Goal: Complete application form

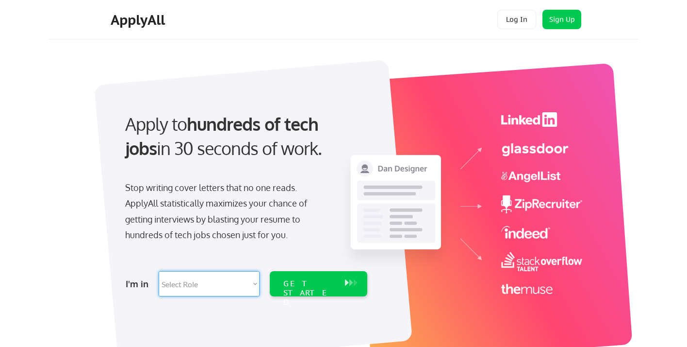
select select ""engineering""
click at [301, 281] on div "GET STARTED" at bounding box center [309, 293] width 52 height 28
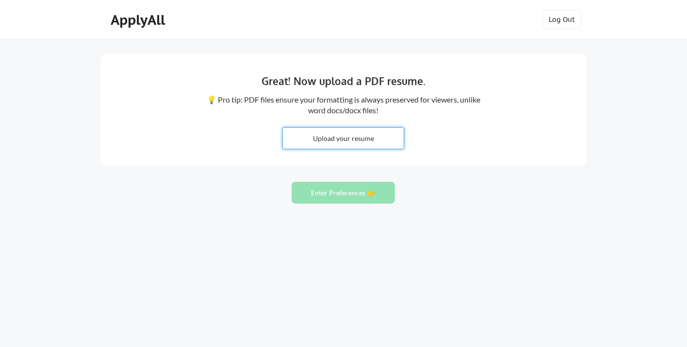
click at [367, 137] on input "file" at bounding box center [343, 138] width 121 height 21
type input "C:\fakepath\Resume [PERSON_NAME] [DATE] .pdf"
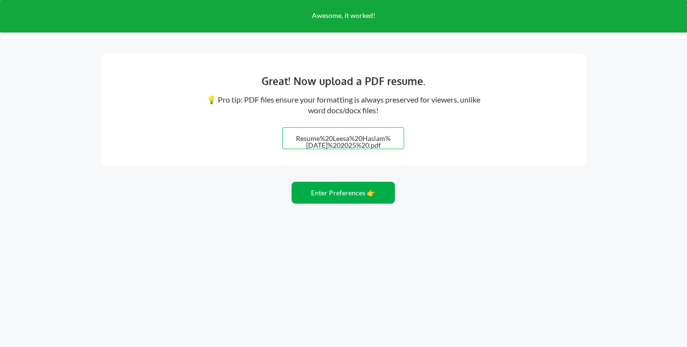
click at [359, 196] on button "Enter Preferences 👉" at bounding box center [343, 193] width 103 height 22
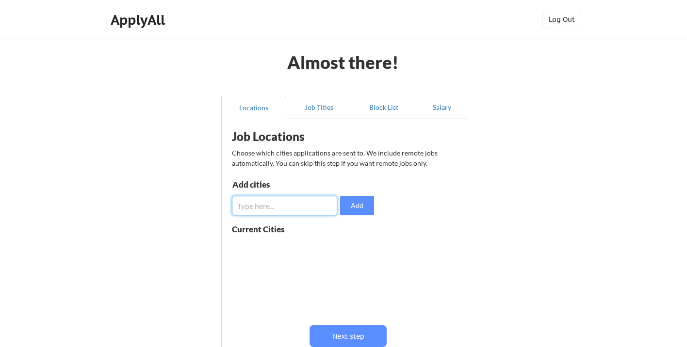
click at [269, 208] on input "input" at bounding box center [284, 205] width 105 height 19
type input "C"
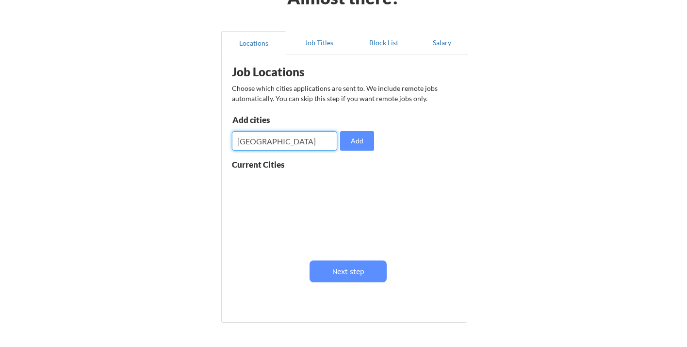
scroll to position [67, 0]
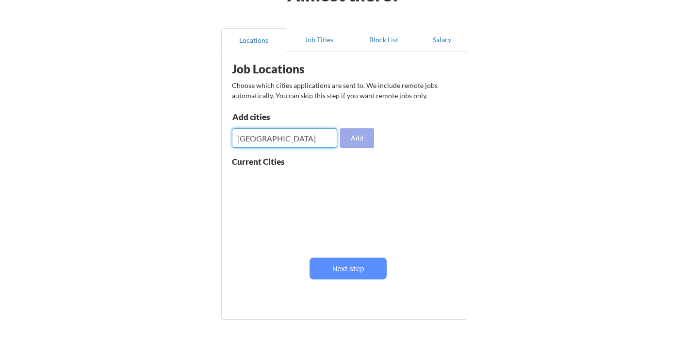
type input "Boston"
click at [355, 138] on button "Add" at bounding box center [357, 137] width 34 height 19
click at [245, 139] on input "input" at bounding box center [284, 137] width 105 height 19
type input "Portsmouth"
click at [362, 133] on button "Add" at bounding box center [357, 137] width 34 height 19
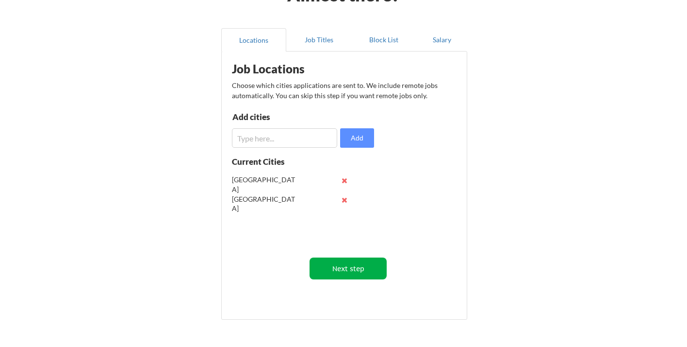
click at [357, 269] on button "Next step" at bounding box center [348, 268] width 77 height 22
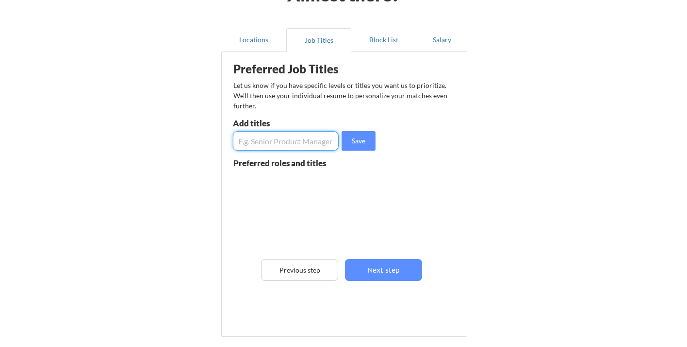
click at [266, 143] on input "input" at bounding box center [286, 140] width 106 height 19
type input "Senior Director, Software Engineering"
click at [359, 138] on button "Save" at bounding box center [359, 140] width 34 height 19
click at [248, 137] on input "input" at bounding box center [286, 140] width 106 height 19
type input "S"
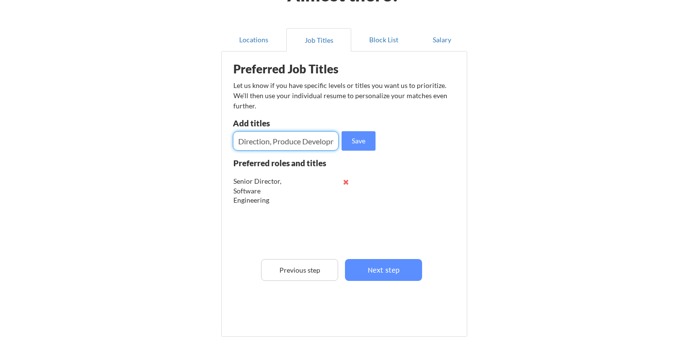
type input "Direction, Produce Development"
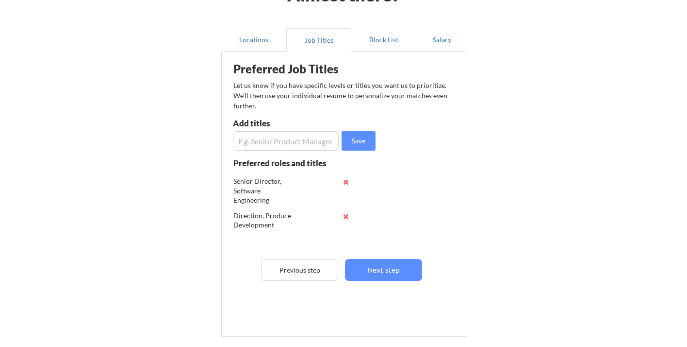
click at [284, 215] on div "Direction, Produce Development" at bounding box center [265, 220] width 64 height 19
click at [287, 214] on div "Direction, Produce Development" at bounding box center [265, 220] width 64 height 19
click at [290, 214] on div "Direction, Produce Development" at bounding box center [265, 220] width 64 height 19
click at [292, 215] on div "Direction, Produce Development" at bounding box center [265, 220] width 64 height 19
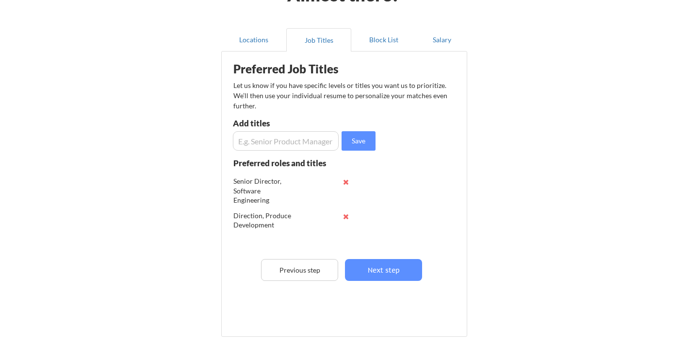
click at [289, 215] on div "Direction, Produce Development" at bounding box center [265, 220] width 64 height 19
click at [287, 218] on div "Direction, Produce Development" at bounding box center [265, 220] width 64 height 19
click at [289, 215] on div "Direction, Produce Development" at bounding box center [265, 220] width 64 height 19
click at [249, 215] on div "Direction, Produce Development" at bounding box center [265, 220] width 64 height 19
click at [347, 215] on button at bounding box center [345, 216] width 7 height 7
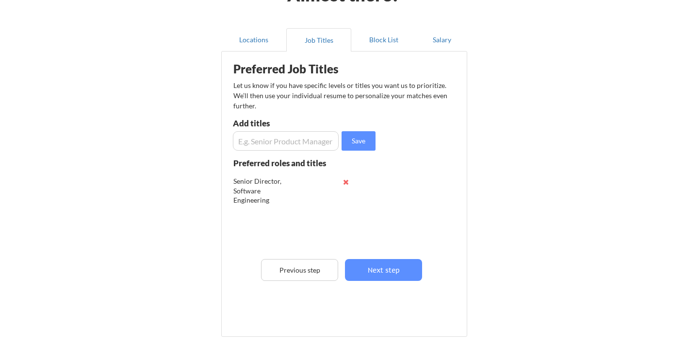
click at [245, 141] on input "input" at bounding box center [286, 140] width 106 height 19
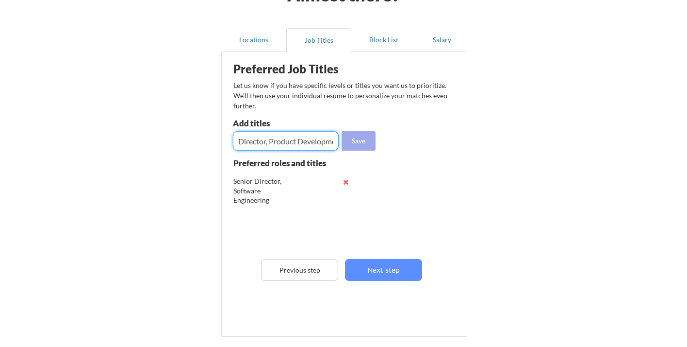
type input "Director, Product Development"
click at [364, 141] on button "Save" at bounding box center [359, 140] width 34 height 19
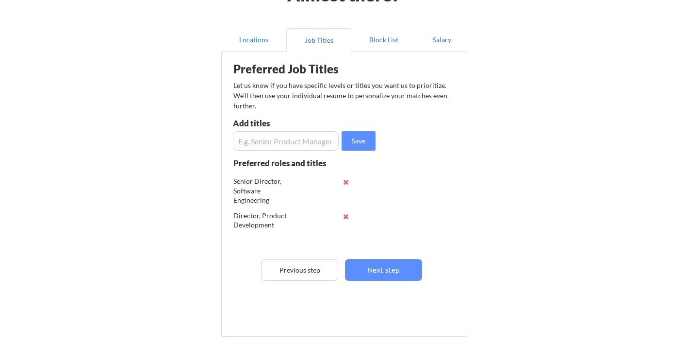
click at [246, 143] on input "input" at bounding box center [286, 140] width 106 height 19
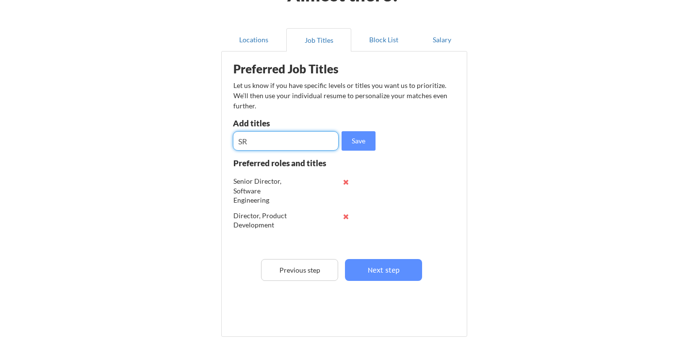
type input "S"
type input "Senior Director, PMO"
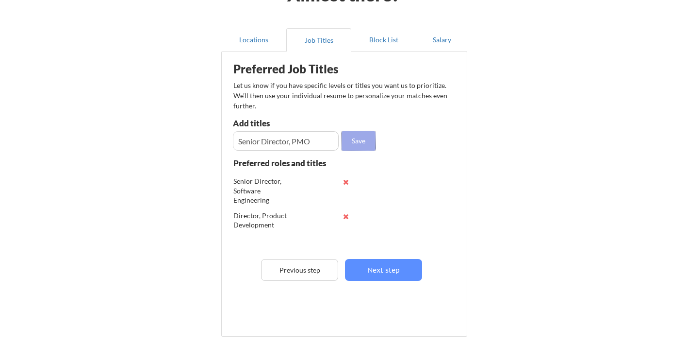
click at [355, 141] on button "Save" at bounding box center [359, 140] width 34 height 19
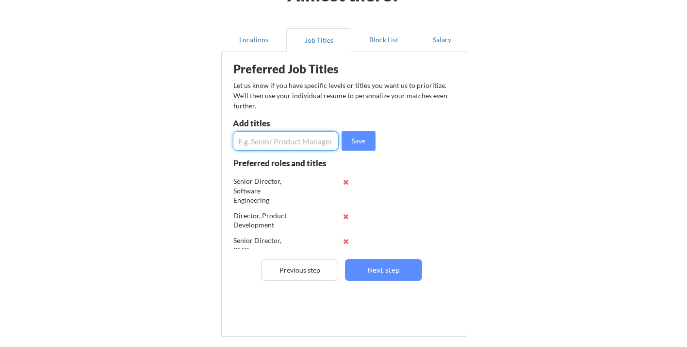
click at [243, 142] on input "input" at bounding box center [286, 140] width 106 height 19
click at [244, 136] on input "input" at bounding box center [286, 140] width 106 height 19
type input "VP Engineering"
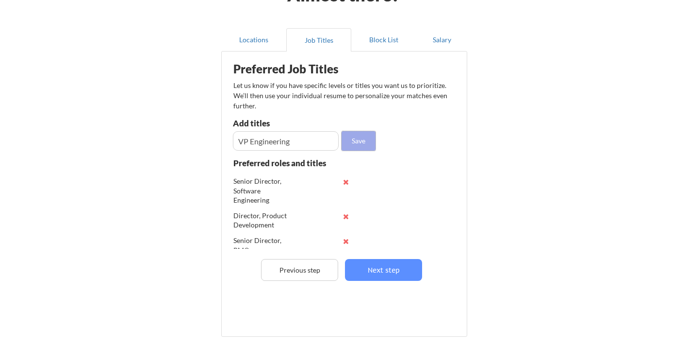
click at [358, 139] on button "Save" at bounding box center [359, 140] width 34 height 19
click at [357, 139] on button "Save" at bounding box center [359, 140] width 34 height 19
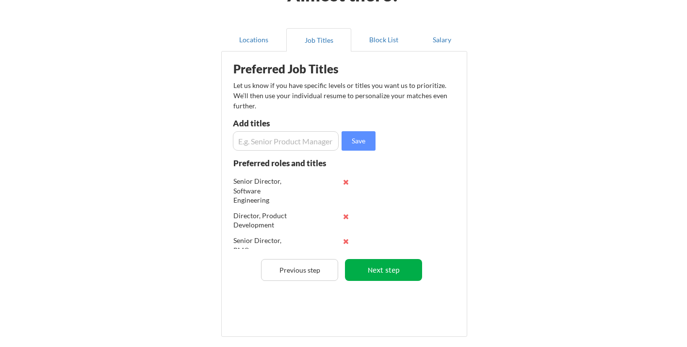
click at [386, 270] on button "Next step" at bounding box center [383, 270] width 77 height 22
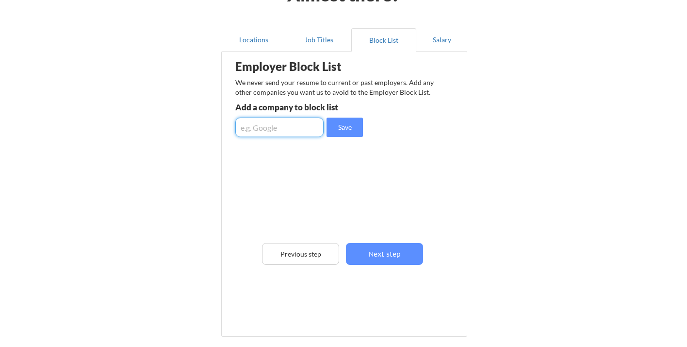
click at [240, 129] on input "input" at bounding box center [279, 126] width 88 height 19
type input "Allego"
click at [350, 127] on button "Save" at bounding box center [345, 126] width 36 height 19
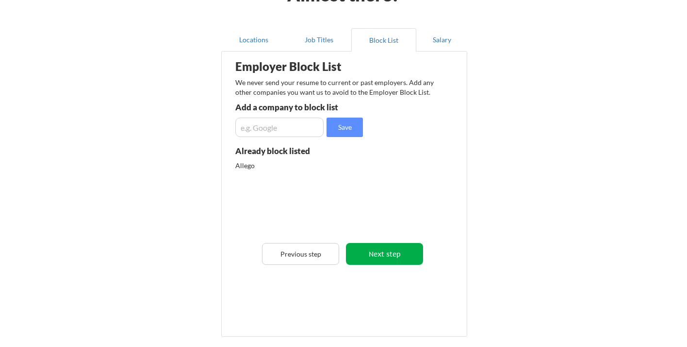
click at [396, 250] on button "Next step" at bounding box center [384, 254] width 77 height 22
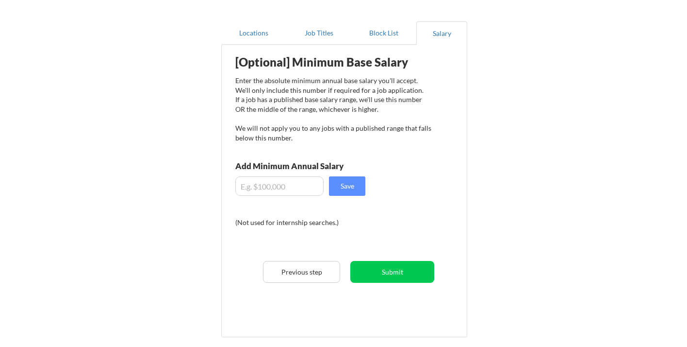
scroll to position [75, 0]
click at [336, 106] on div "Enter the absolute minimum annual base salary you'll accept. We'll only include…" at bounding box center [333, 108] width 196 height 66
click at [289, 186] on input "input" at bounding box center [279, 185] width 88 height 19
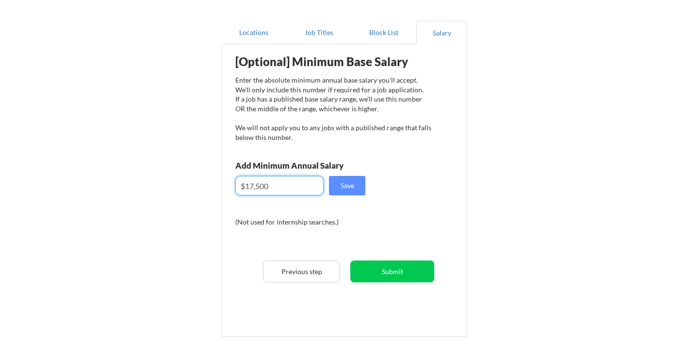
type input "$175,000"
click at [347, 185] on button "Save" at bounding box center [347, 185] width 36 height 19
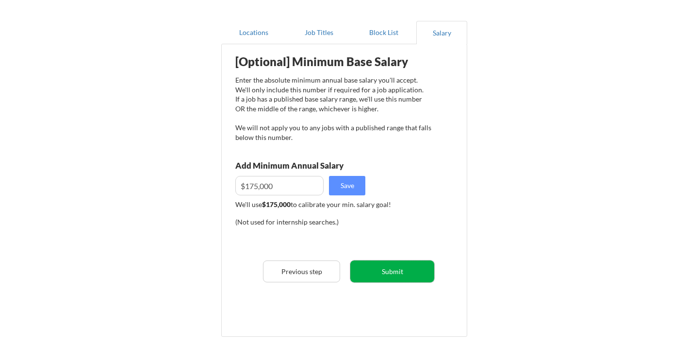
click at [388, 267] on button "Submit" at bounding box center [392, 271] width 84 height 22
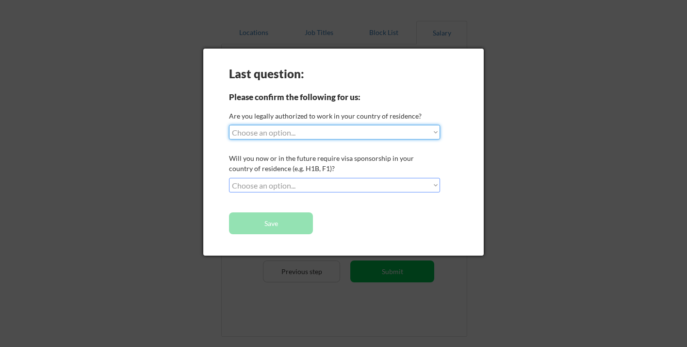
select select ""yes__i_am_a_us_citizen""
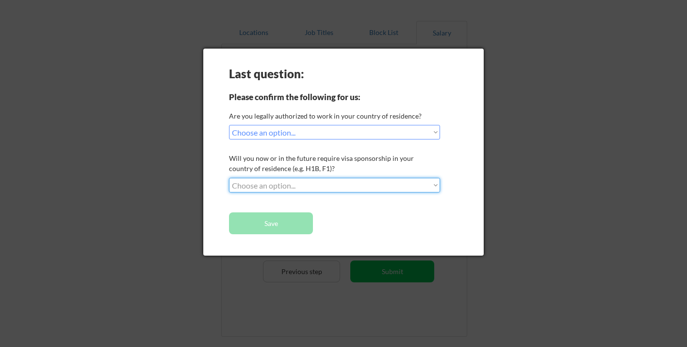
select select ""no__i_will_not_need_sponsorship""
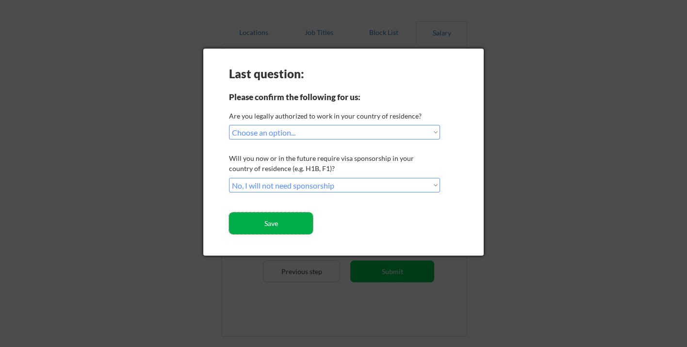
click at [278, 222] on button "Save" at bounding box center [271, 223] width 84 height 22
